Goal: Task Accomplishment & Management: Manage account settings

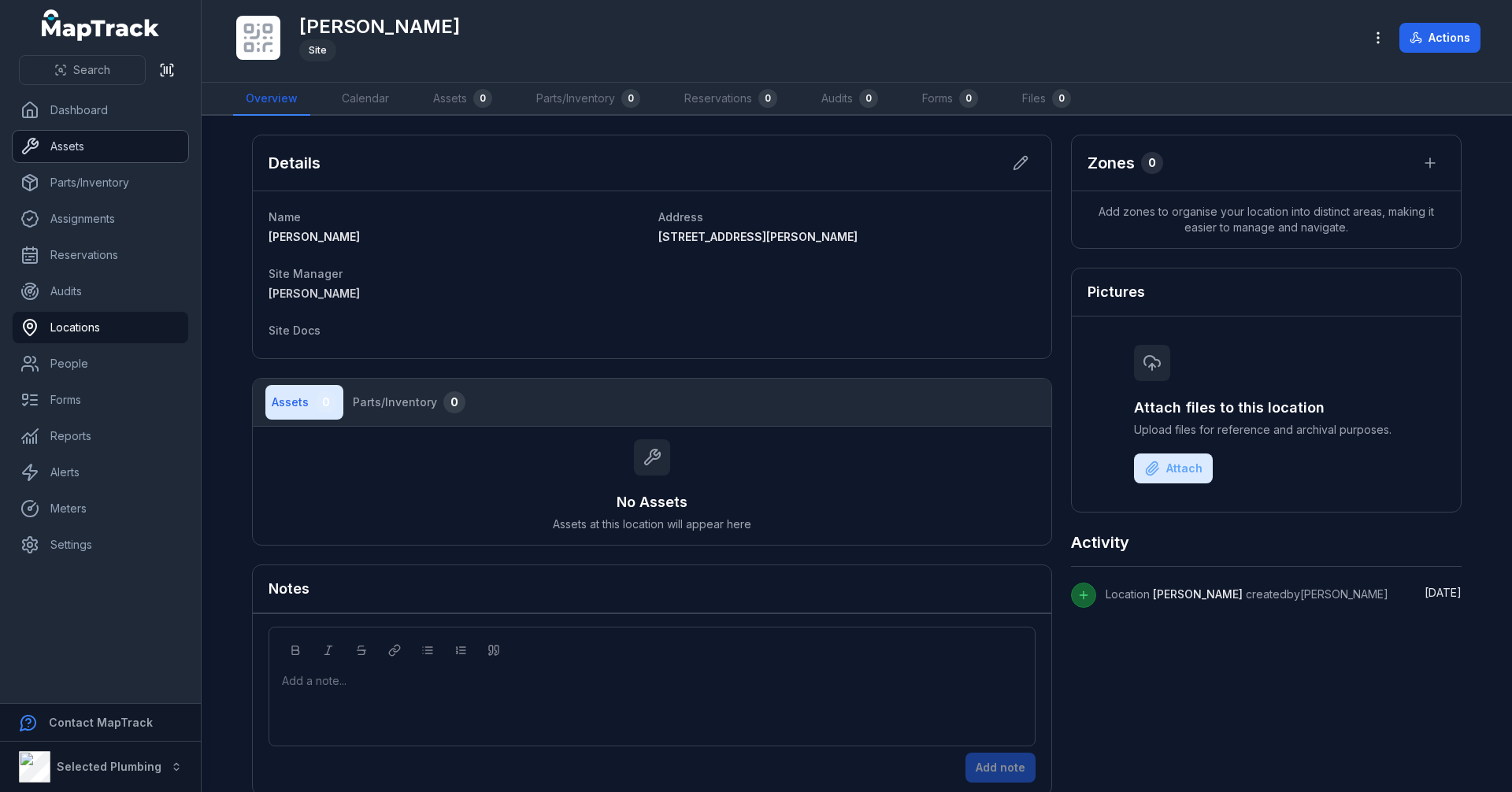
click at [93, 148] on link "Assets" at bounding box center [100, 146] width 176 height 32
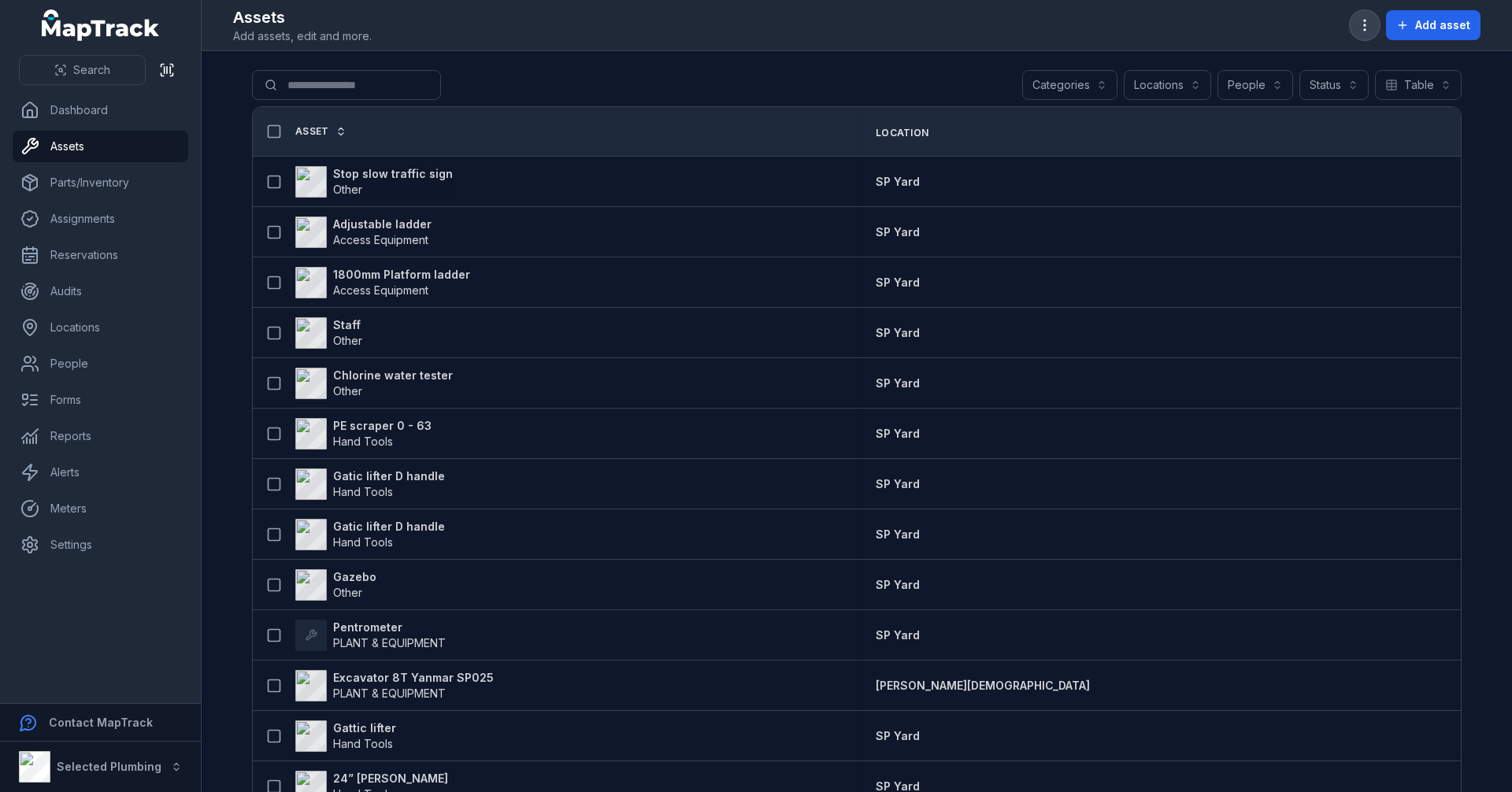
click at [1376, 23] on button "button" at bounding box center [1364, 24] width 30 height 30
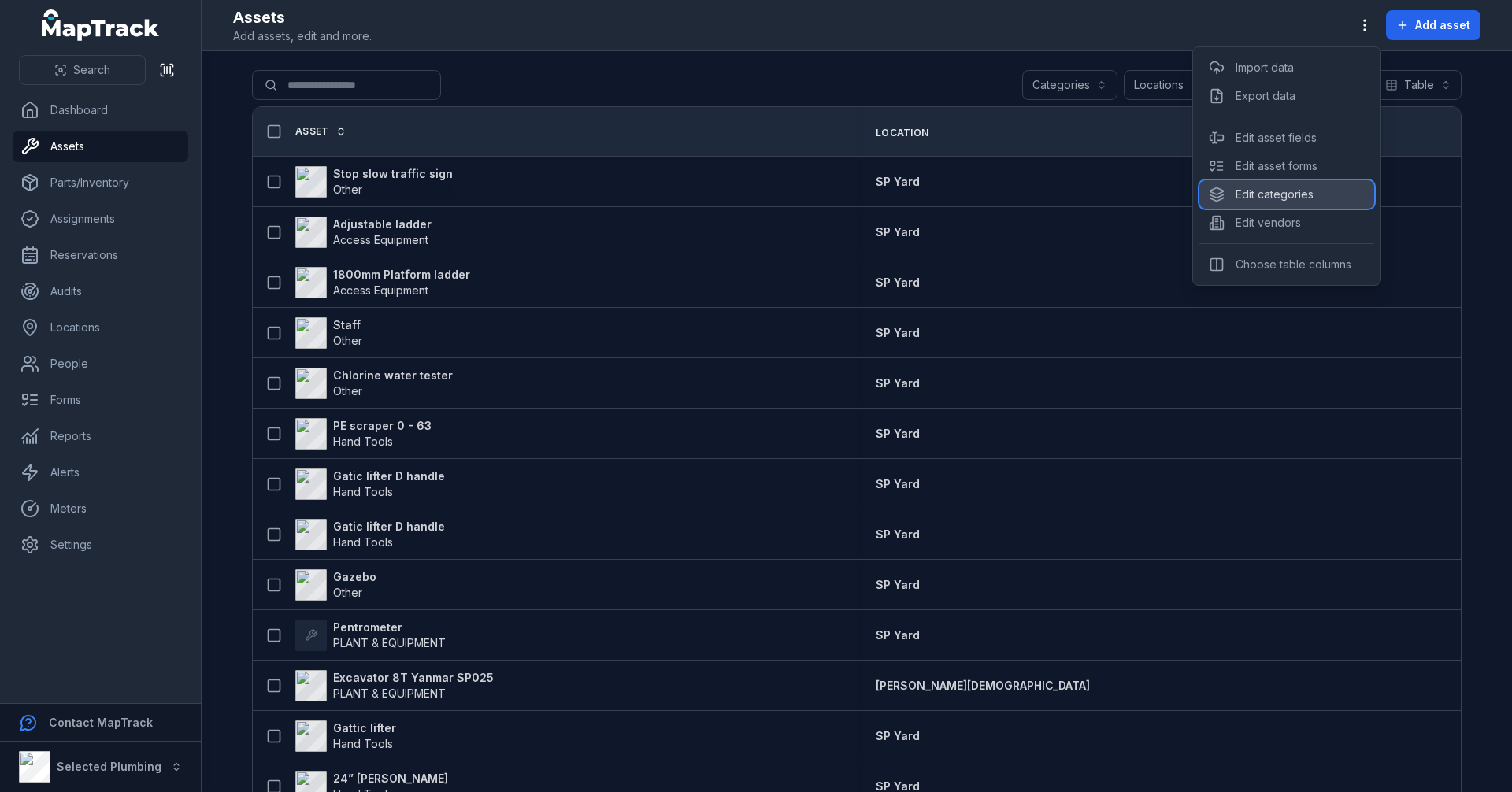
click at [1301, 187] on div "Edit categories" at bounding box center [1287, 194] width 175 height 28
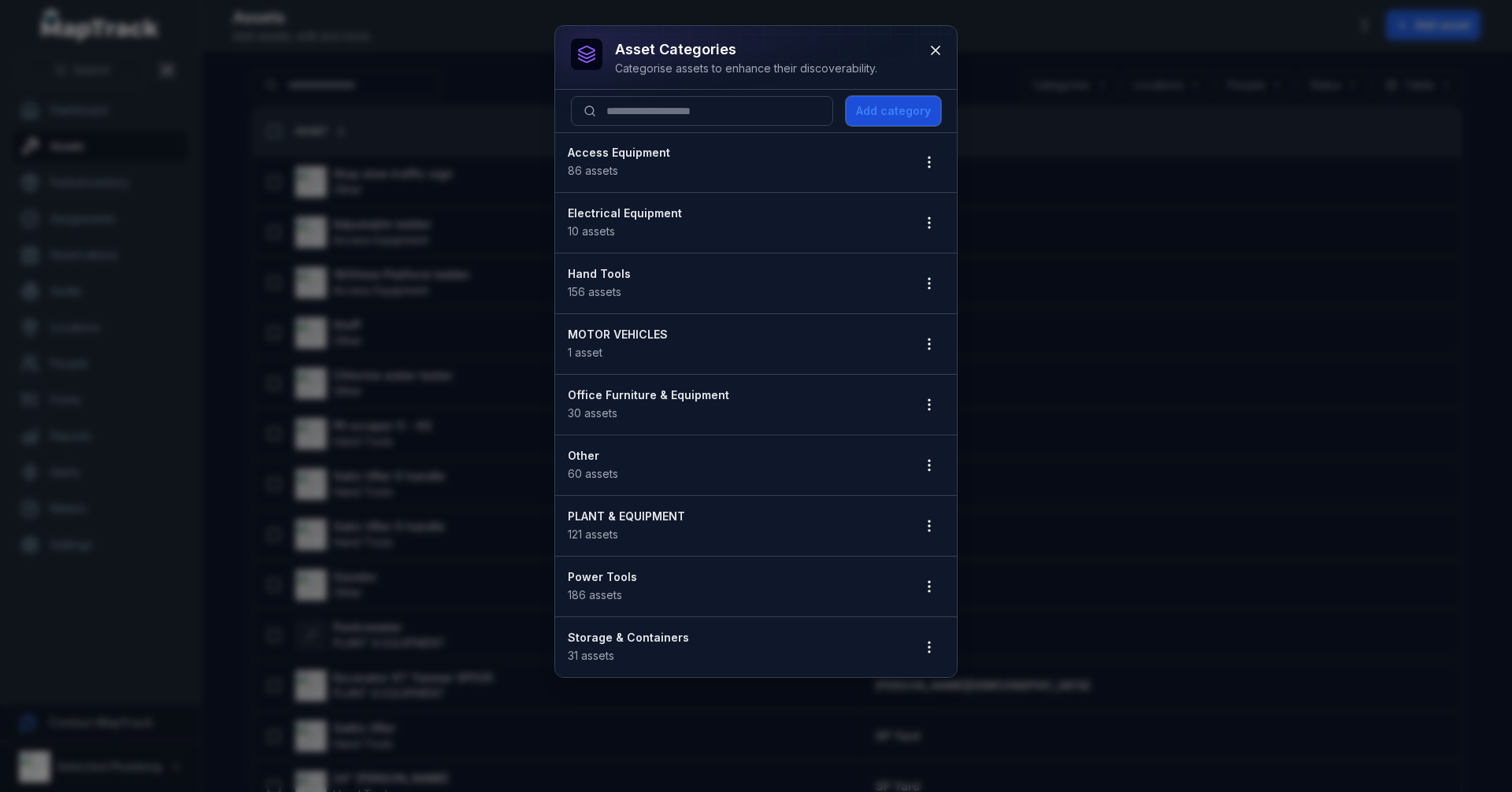
click at [874, 109] on button "Add category" at bounding box center [893, 111] width 95 height 30
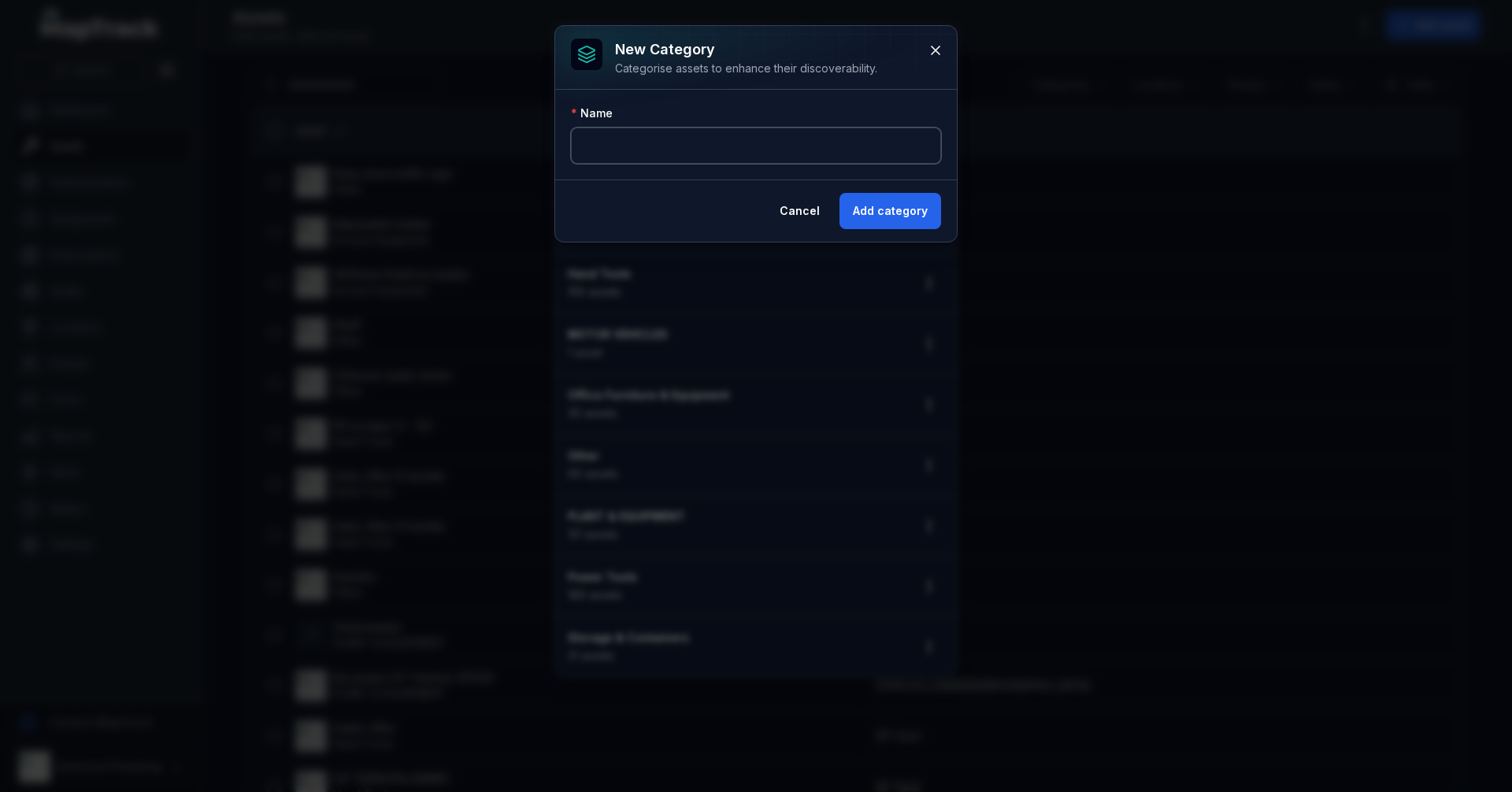
click at [734, 148] on input "text" at bounding box center [756, 146] width 370 height 36
type input "**********"
click at [892, 208] on button "Add category" at bounding box center [890, 211] width 102 height 36
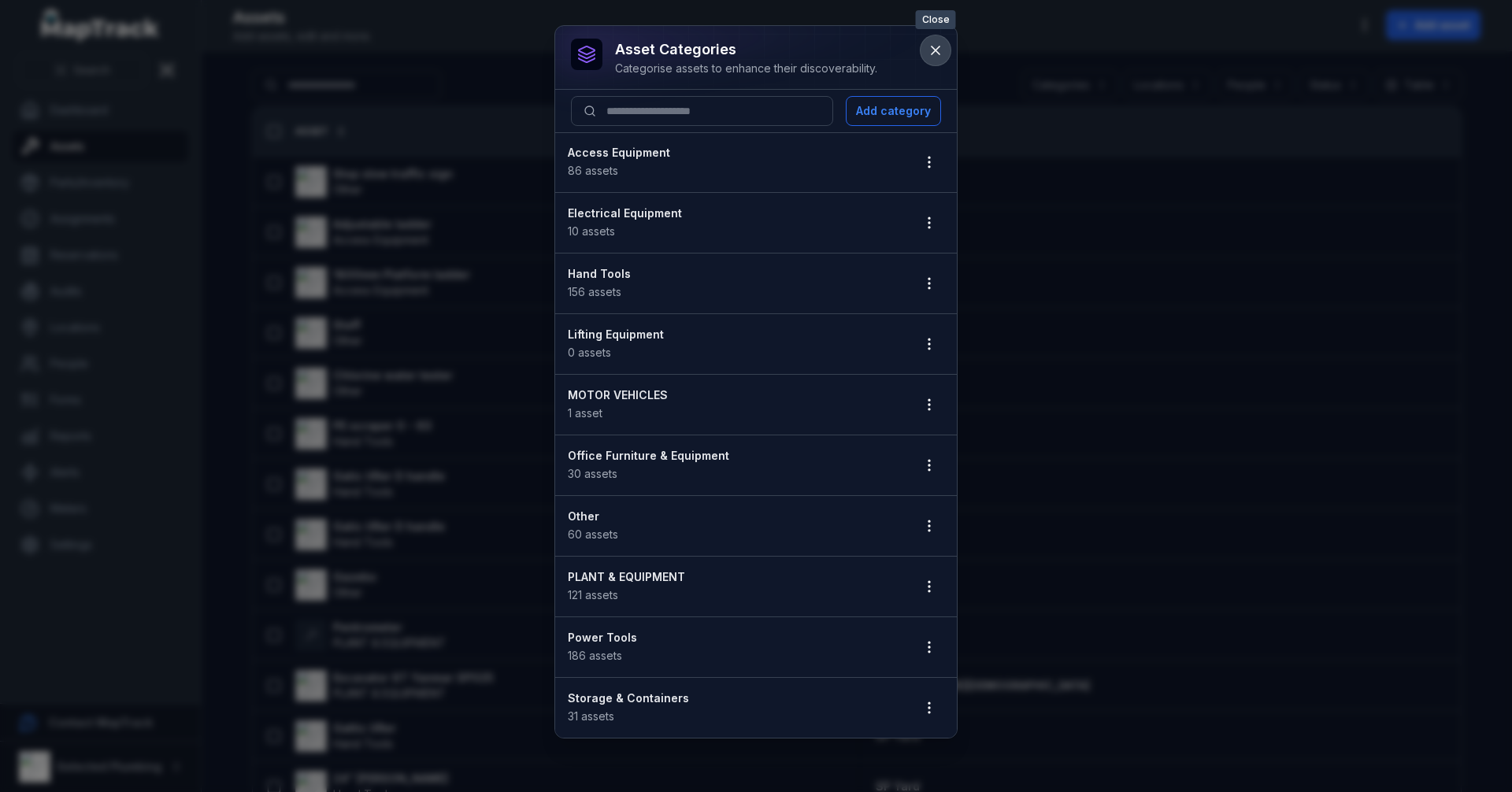
click at [937, 59] on button at bounding box center [935, 50] width 30 height 30
